Goal: Transaction & Acquisition: Purchase product/service

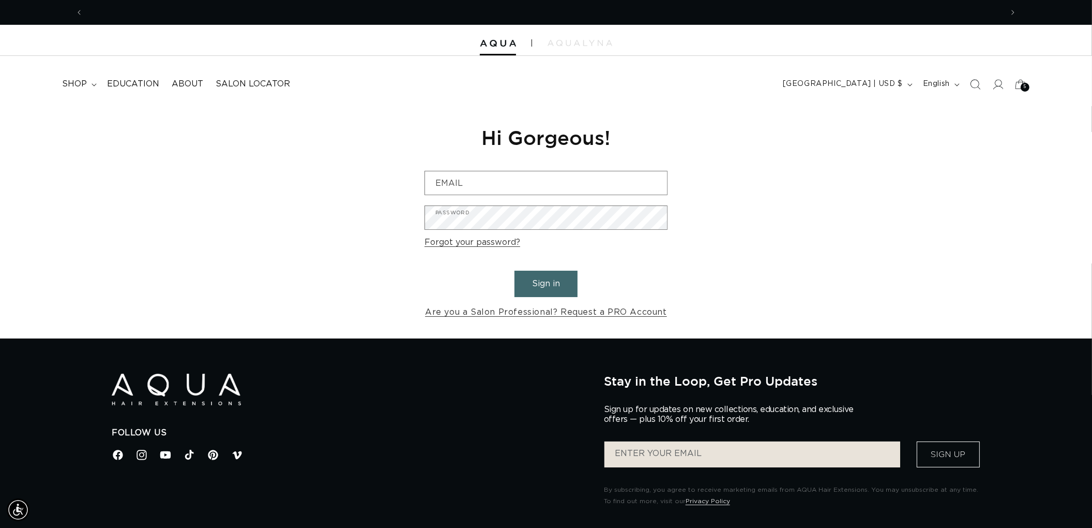
scroll to position [0, 919]
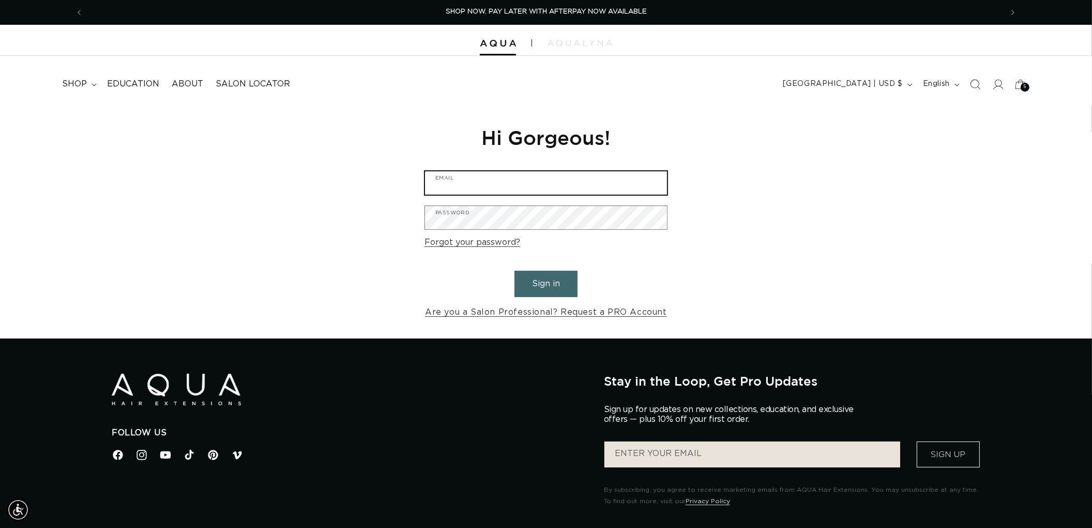
type input "[EMAIL_ADDRESS][DOMAIN_NAME]"
click at [551, 288] on button "Sign in" at bounding box center [546, 283] width 63 height 26
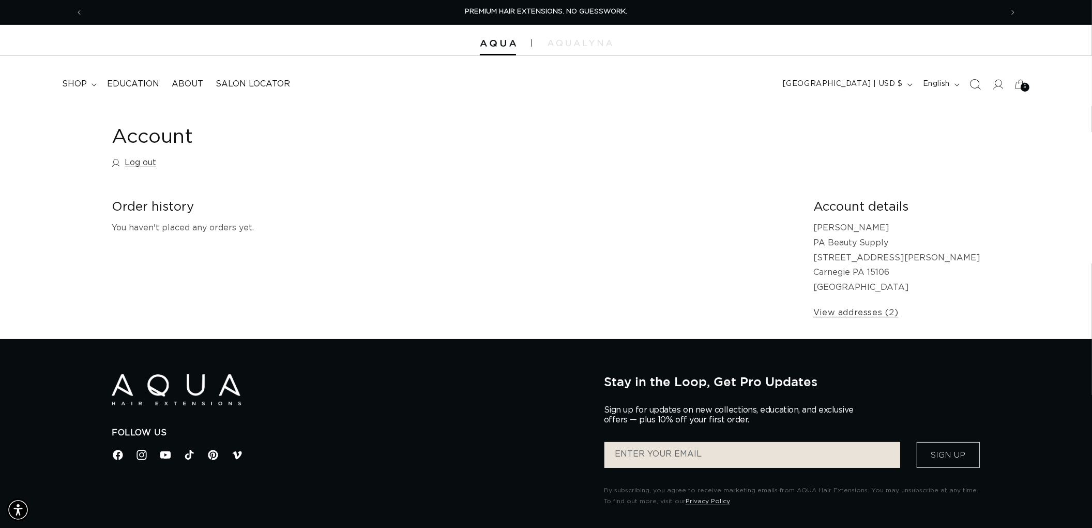
click at [971, 80] on icon "Search" at bounding box center [975, 84] width 11 height 11
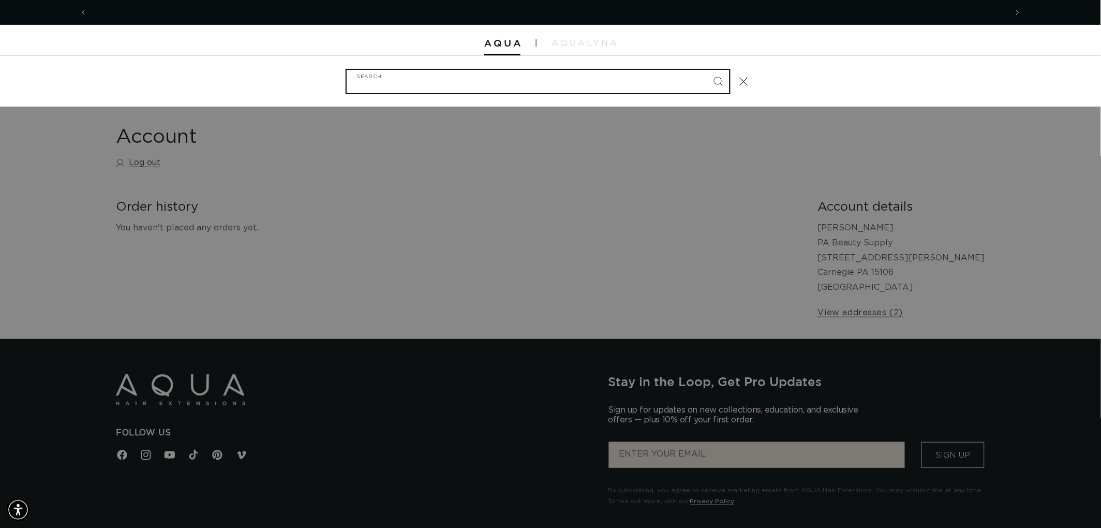
scroll to position [0, 919]
type input "@"
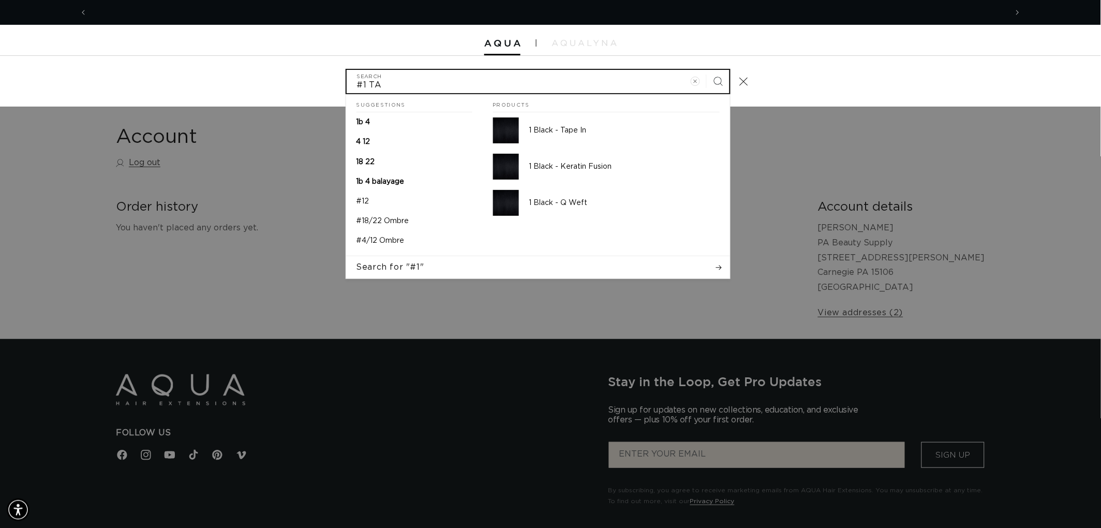
scroll to position [0, 1839]
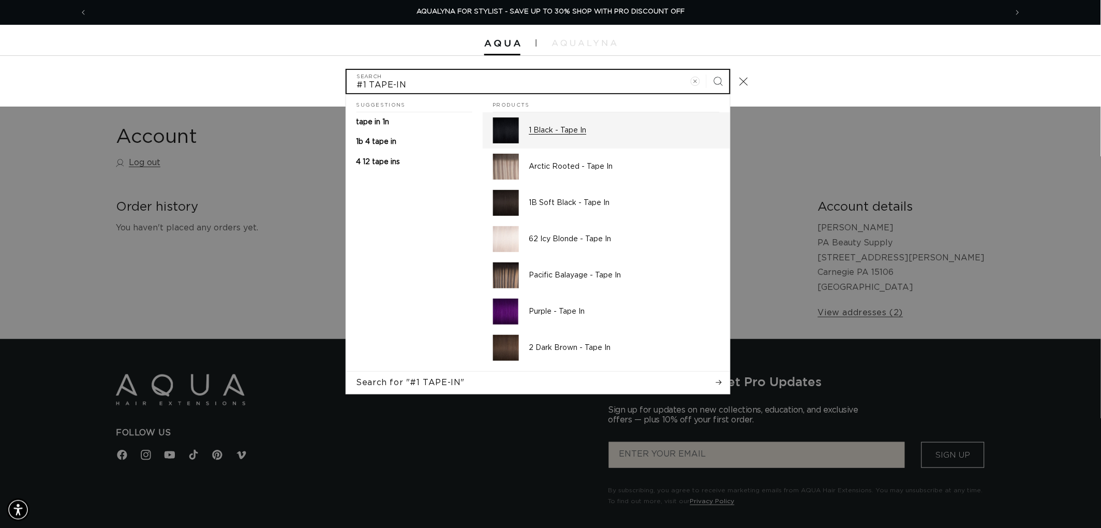
type input "#1 TAPE-IN"
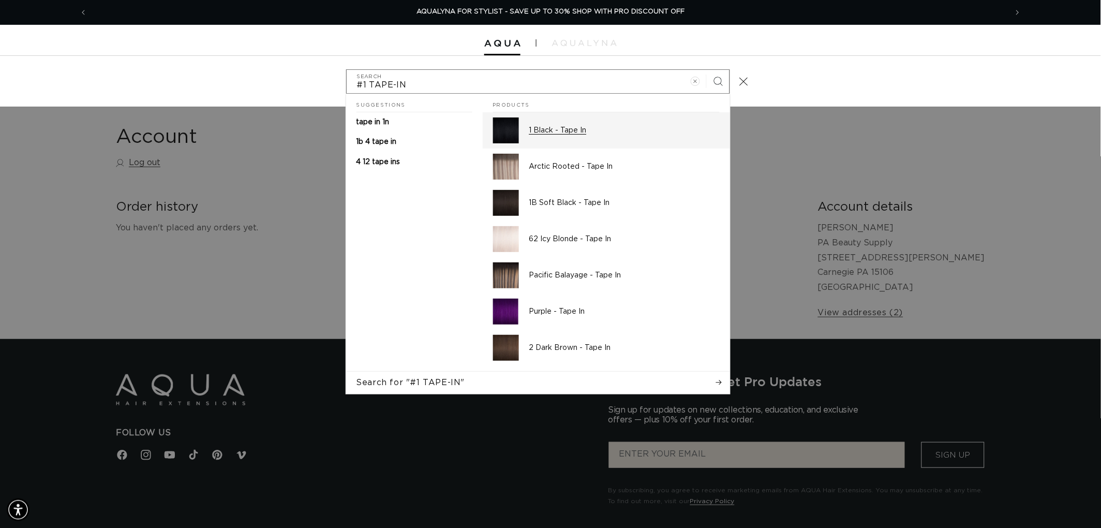
click at [620, 143] on link "1 Black - Tape In" at bounding box center [606, 130] width 247 height 36
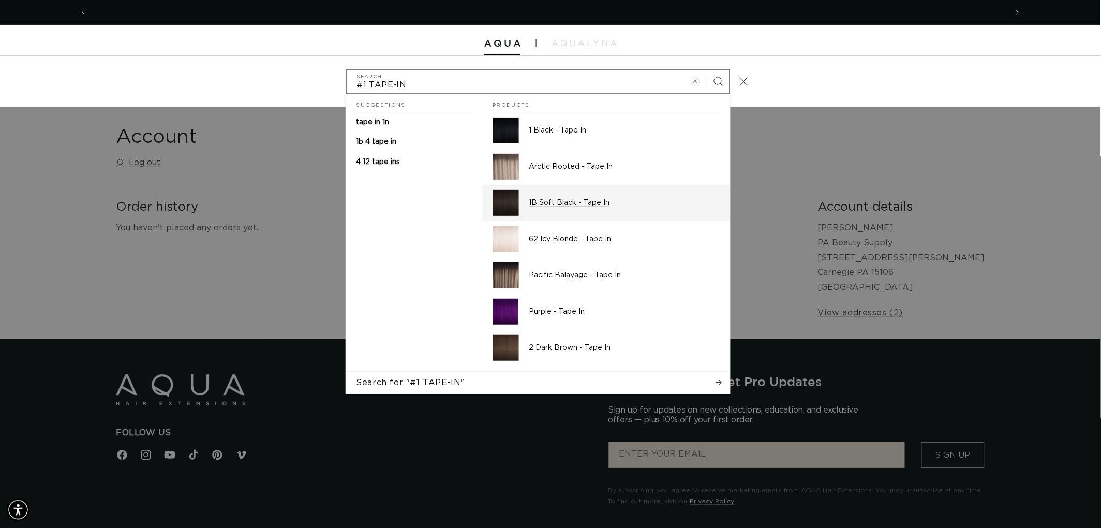
scroll to position [0, 0]
